Goal: Information Seeking & Learning: Learn about a topic

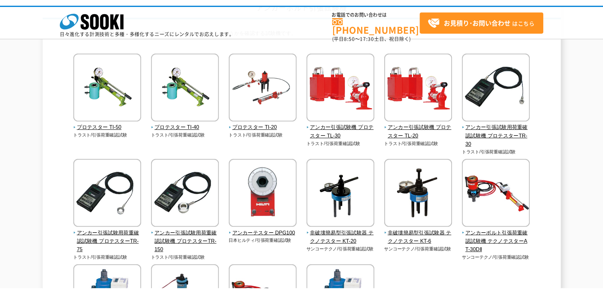
scroll to position [64, 0]
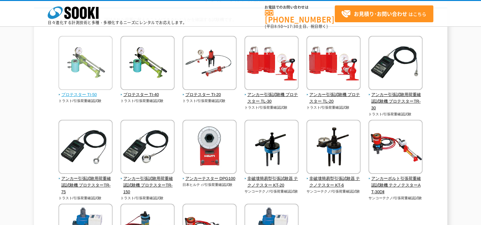
click at [86, 78] on img at bounding box center [85, 64] width 54 height 56
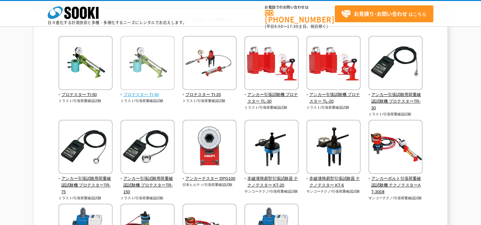
click at [146, 71] on img at bounding box center [147, 64] width 54 height 56
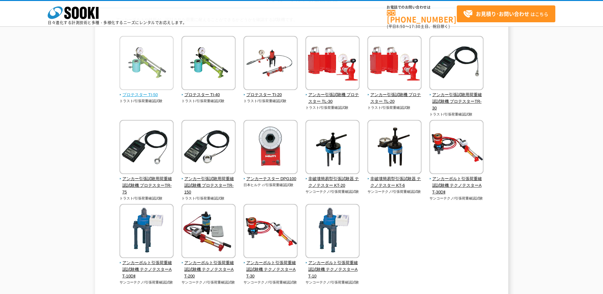
click at [156, 74] on img at bounding box center [147, 64] width 54 height 56
click at [207, 67] on img at bounding box center [209, 64] width 54 height 56
click at [275, 78] on img at bounding box center [271, 64] width 54 height 56
click at [200, 76] on img at bounding box center [209, 64] width 54 height 56
click at [202, 97] on span "プロテスター TI-40" at bounding box center [209, 95] width 54 height 7
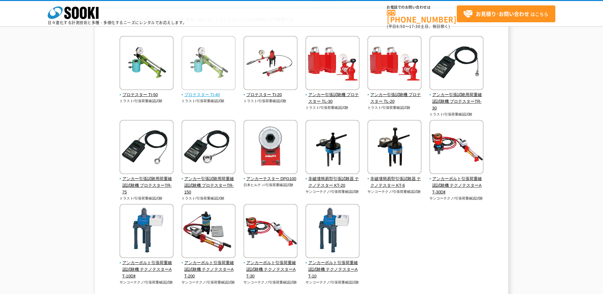
click at [201, 93] on span "プロテスター TI-40" at bounding box center [209, 95] width 54 height 7
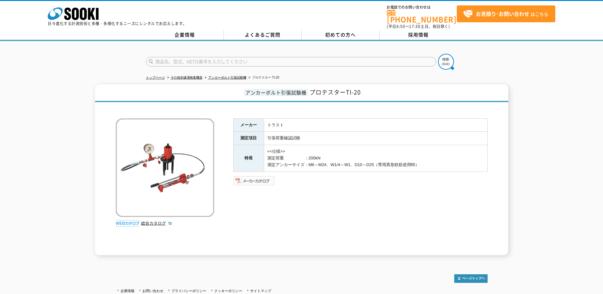
click at [247, 176] on img at bounding box center [254, 180] width 42 height 10
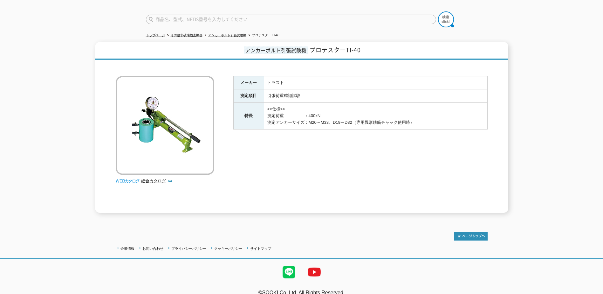
scroll to position [48, 0]
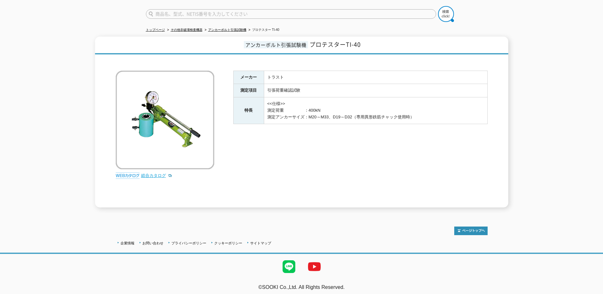
click at [150, 173] on link "総合カタログ" at bounding box center [156, 175] width 31 height 5
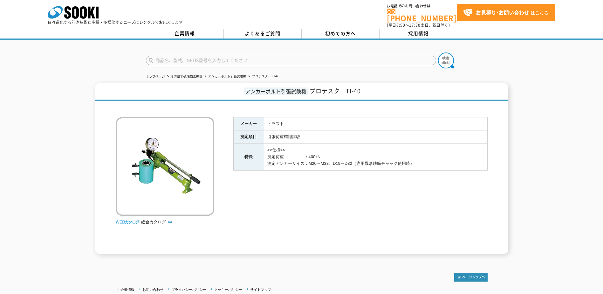
scroll to position [0, 0]
